Goal: Task Accomplishment & Management: Complete application form

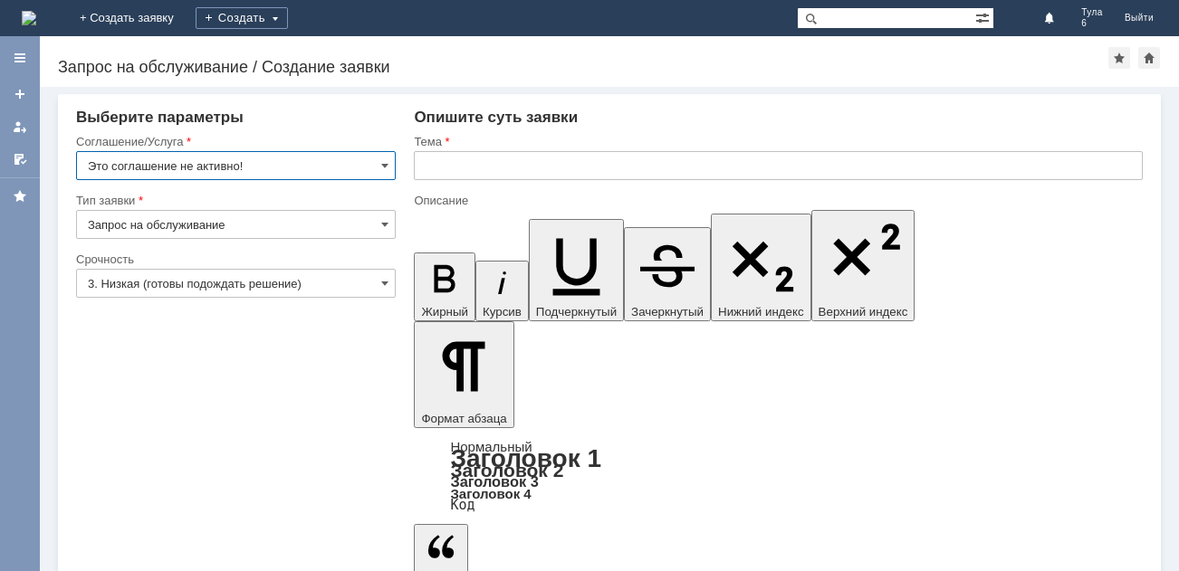
click at [36, 25] on img at bounding box center [29, 18] width 14 height 14
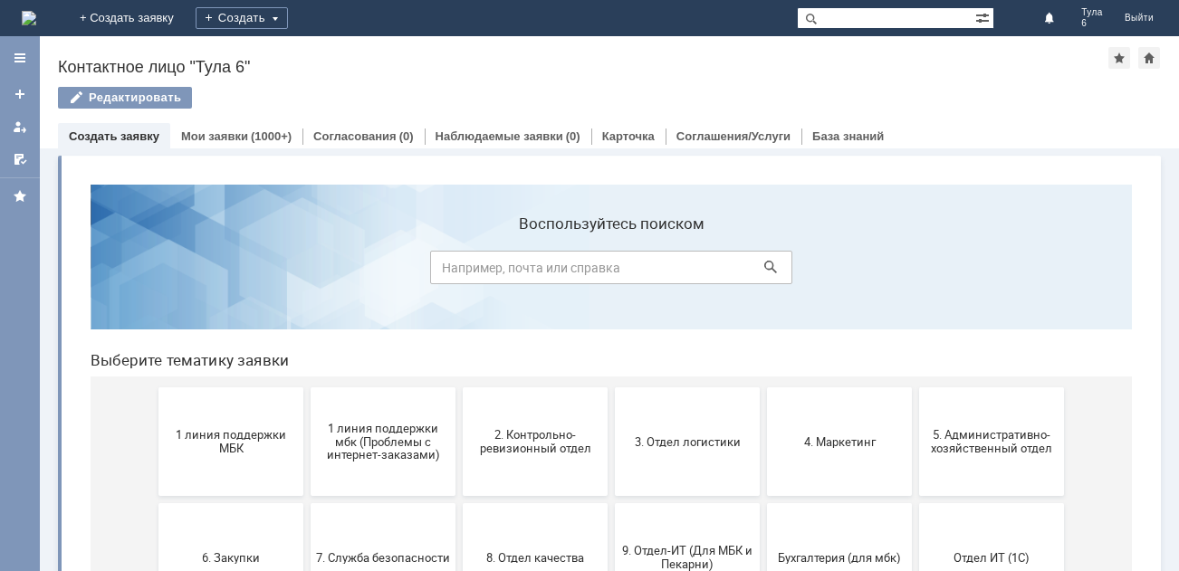
click at [217, 437] on span "1 линия поддержки МБК" at bounding box center [231, 441] width 134 height 27
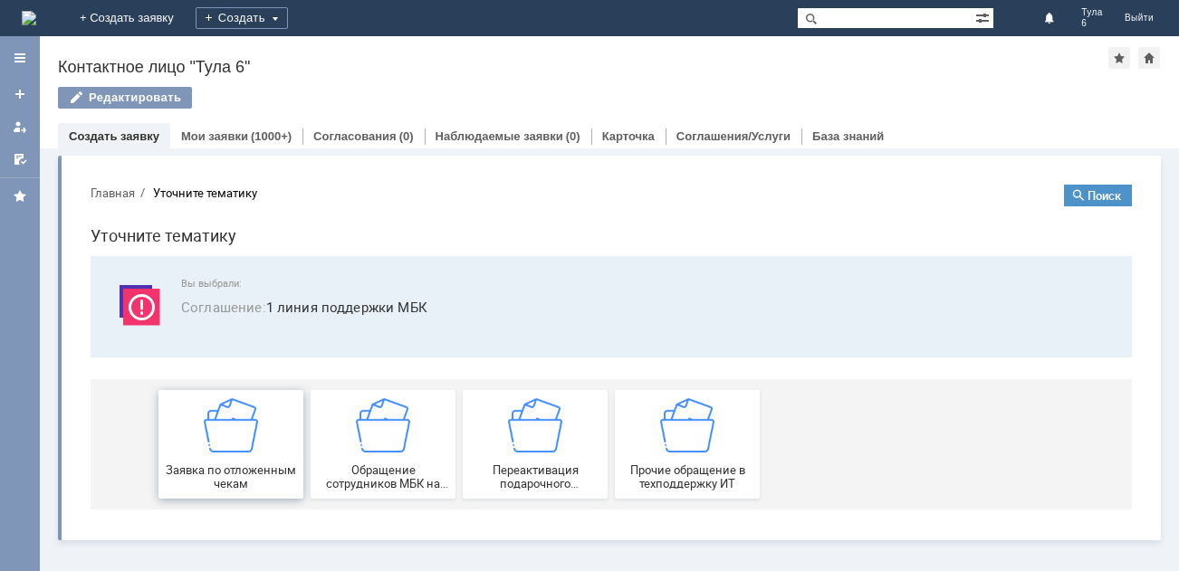
click at [235, 448] on img at bounding box center [231, 425] width 54 height 54
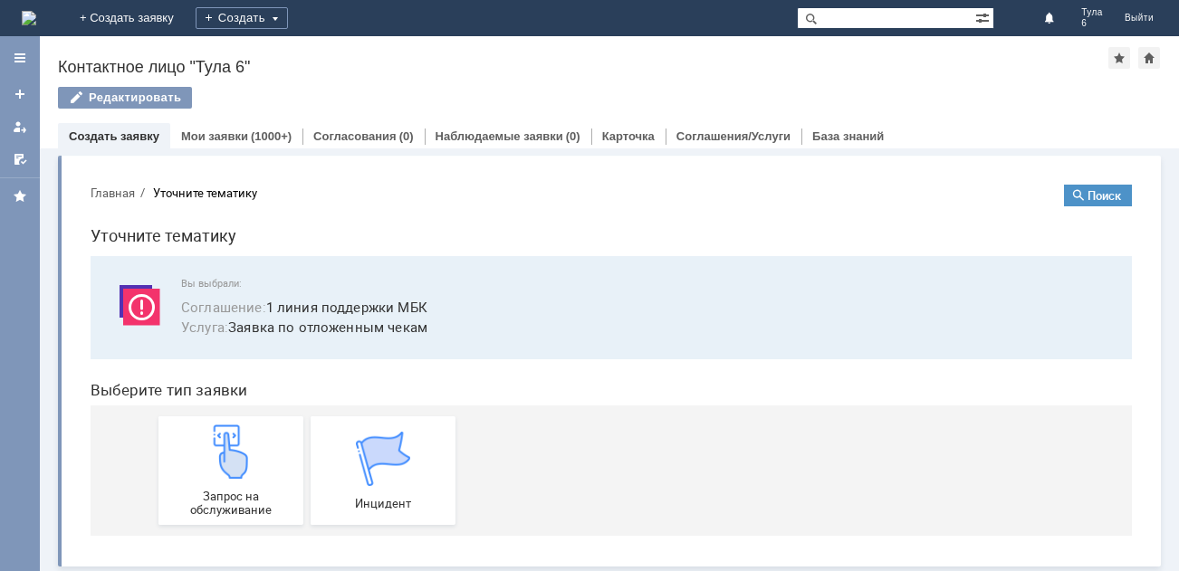
click at [235, 448] on img at bounding box center [231, 452] width 54 height 54
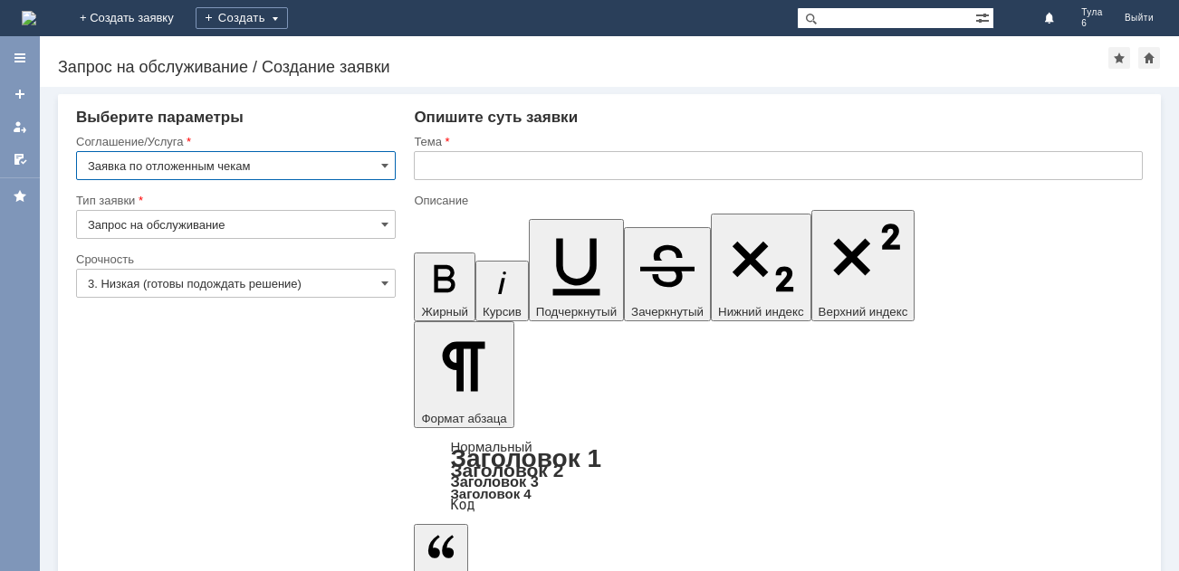
click at [494, 164] on input "text" at bounding box center [778, 165] width 729 height 29
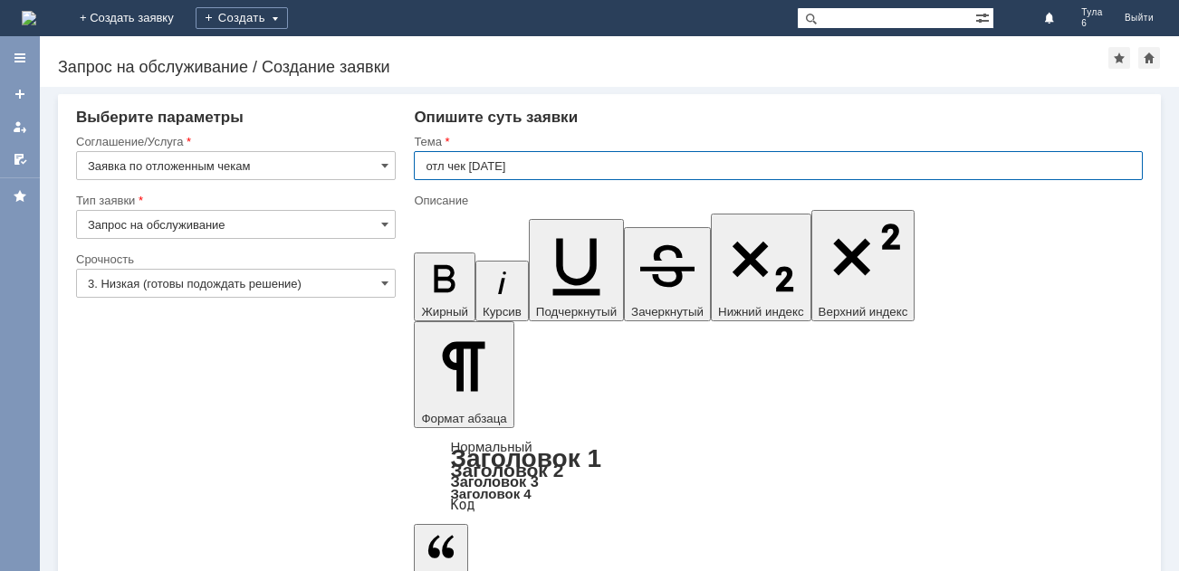
type input "отл чек [DATE]"
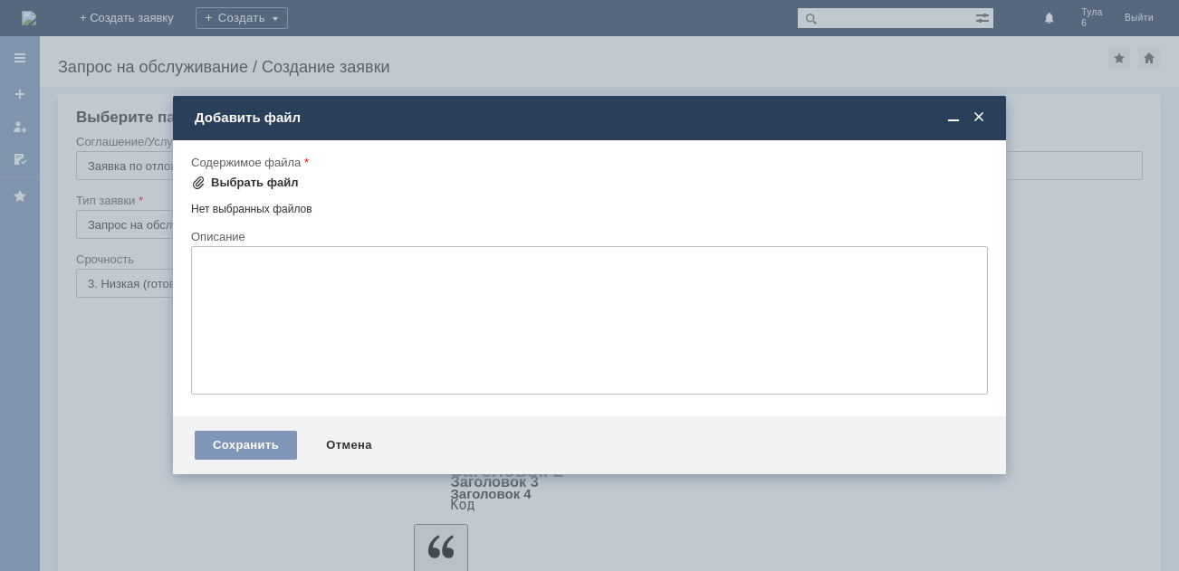
click at [221, 186] on div "Выбрать файл" at bounding box center [255, 183] width 88 height 14
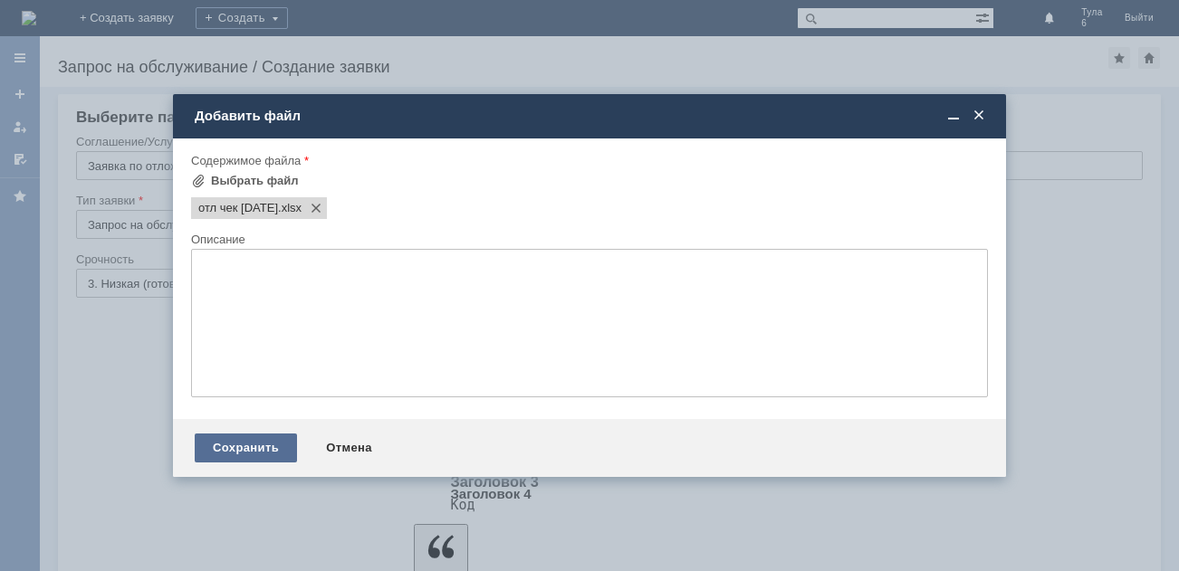
click at [264, 444] on div "Сохранить" at bounding box center [246, 448] width 102 height 29
